Goal: Task Accomplishment & Management: Use online tool/utility

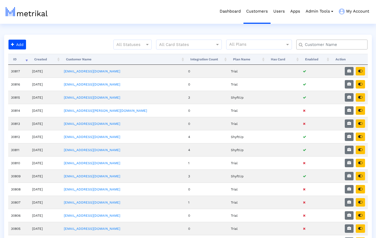
click at [335, 47] on input "text" at bounding box center [333, 45] width 64 height 6
click at [335, 45] on input "text" at bounding box center [333, 45] width 64 height 6
type input "e"
type input "r"
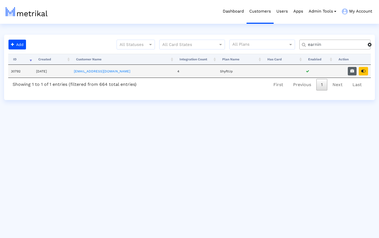
type input "earnin"
click at [352, 71] on icon "button" at bounding box center [352, 71] width 4 height 4
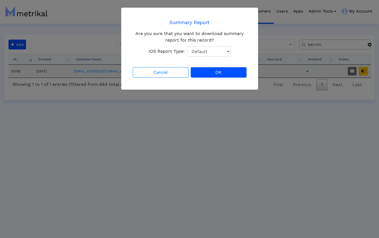
select select "1: 1"
click option "Total Downloads" at bounding box center [0, 0] width 0 height 0
click at [216, 74] on button "OK" at bounding box center [219, 72] width 56 height 10
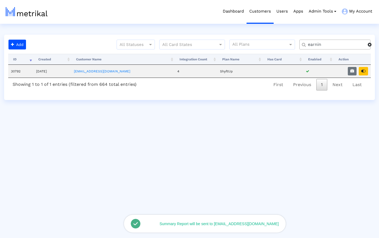
click at [370, 46] on span at bounding box center [370, 44] width 4 height 4
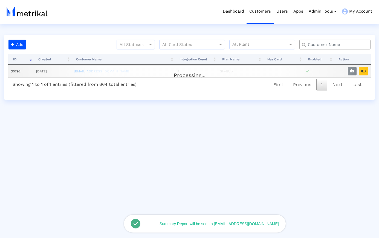
click at [350, 45] on input "text" at bounding box center [336, 45] width 64 height 6
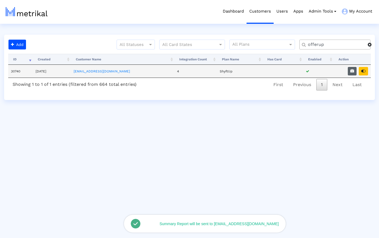
type input "offerup"
click at [352, 69] on icon "button" at bounding box center [352, 71] width 4 height 4
select select "1: 1"
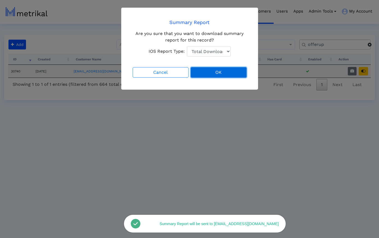
click at [210, 72] on button "OK" at bounding box center [219, 72] width 56 height 10
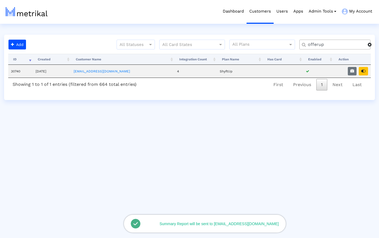
click at [370, 46] on span at bounding box center [370, 44] width 4 height 4
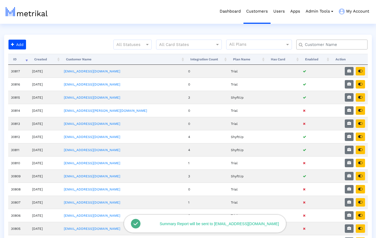
click at [353, 45] on input "text" at bounding box center [333, 45] width 64 height 6
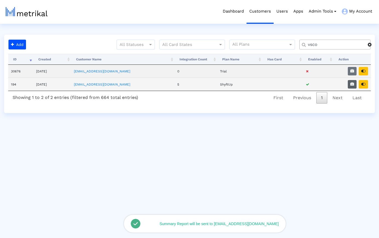
type input "vsco"
click at [351, 84] on icon "button" at bounding box center [352, 84] width 4 height 4
select select "1: 1"
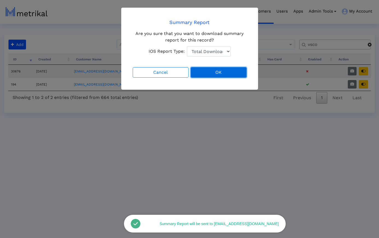
click at [215, 70] on button "OK" at bounding box center [219, 72] width 56 height 10
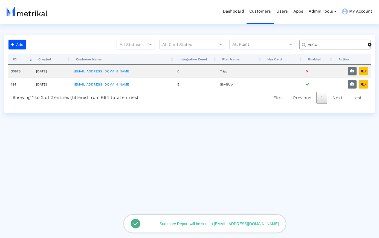
click at [370, 46] on span at bounding box center [370, 44] width 4 height 4
click at [337, 46] on input "text" at bounding box center [336, 45] width 64 height 6
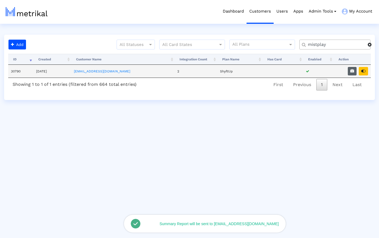
type input "mistplay"
click at [351, 72] on icon "button" at bounding box center [352, 71] width 4 height 4
select select "1: 1"
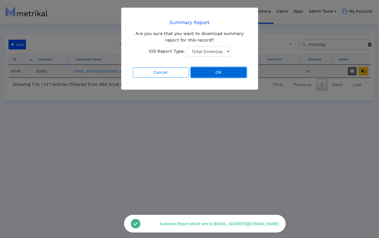
click at [219, 73] on button "OK" at bounding box center [219, 72] width 56 height 10
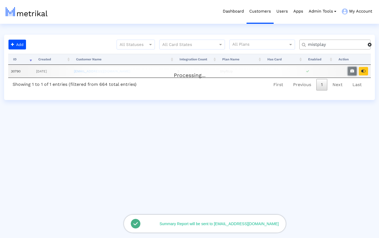
click at [370, 45] on span at bounding box center [370, 44] width 4 height 4
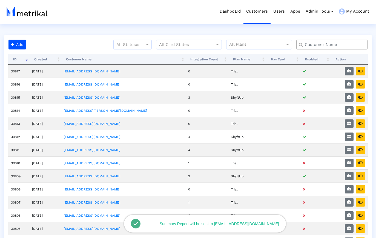
click at [336, 45] on input "text" at bounding box center [333, 45] width 64 height 6
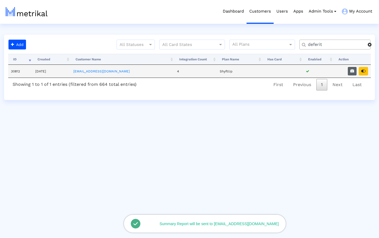
type input "deferit"
click at [353, 73] on icon "button" at bounding box center [352, 71] width 4 height 4
select select "1: 1"
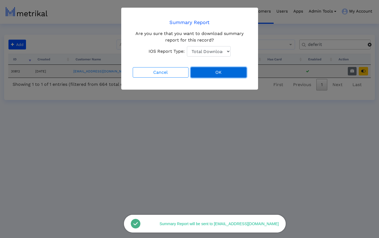
click at [238, 74] on button "OK" at bounding box center [219, 72] width 56 height 10
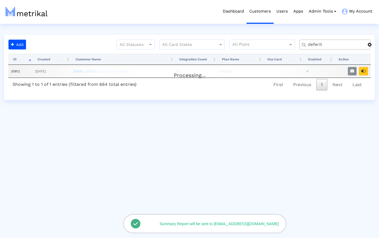
click at [134, 16] on div "Dashboard Customers Users Apps Admin Tools Task Manager Subscription Manager Pl…" at bounding box center [194, 12] width 361 height 24
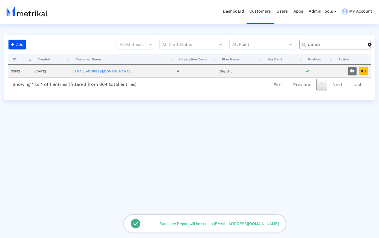
click at [371, 46] on span at bounding box center [370, 44] width 4 height 4
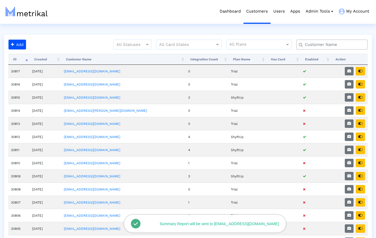
click at [110, 24] on html "Dashboard Customers Users Apps Admin Tools Task Manager Subscription Manager Pl…" at bounding box center [188, 240] width 376 height 481
